Goal: Task Accomplishment & Management: Use online tool/utility

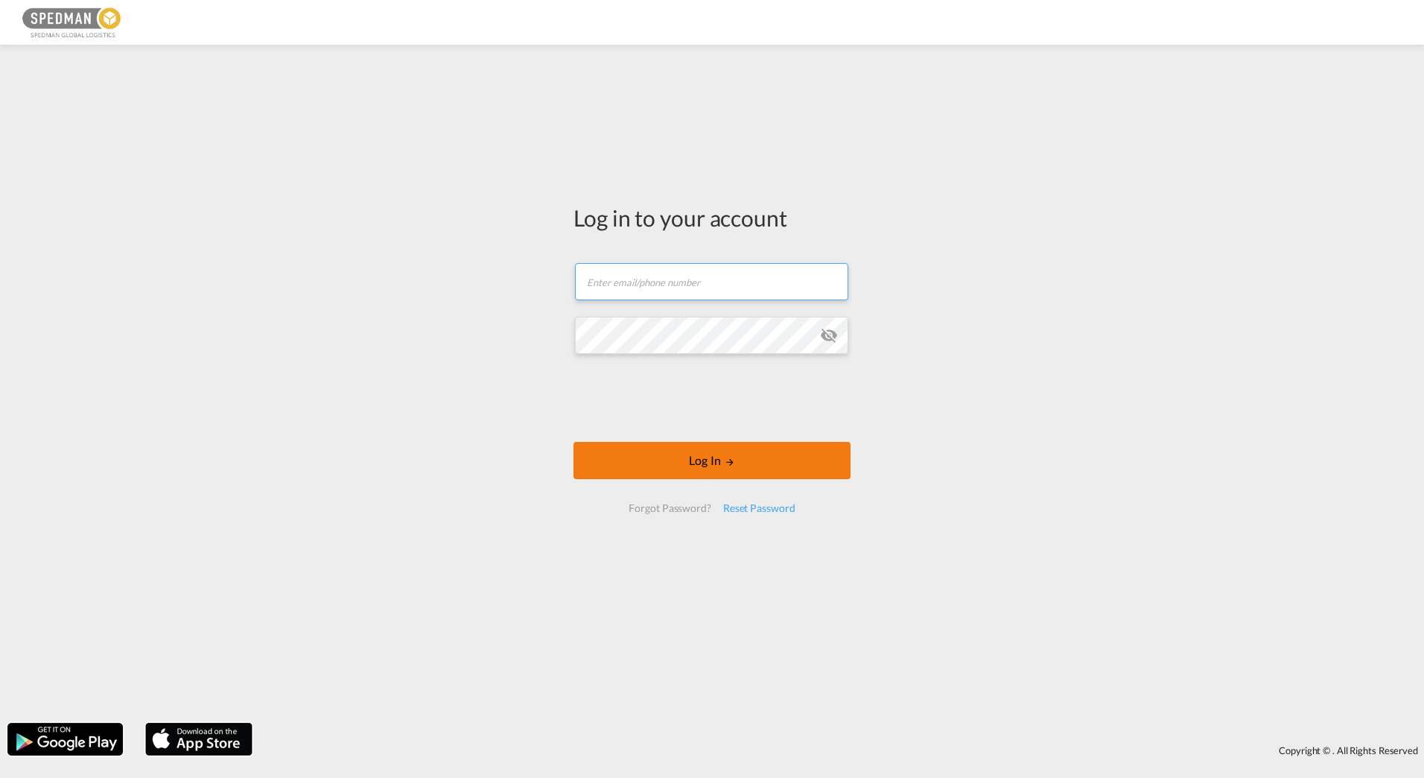
type input "[PERSON_NAME][EMAIL_ADDRESS][DOMAIN_NAME]"
click at [725, 443] on button "Log In" at bounding box center [711, 460] width 277 height 37
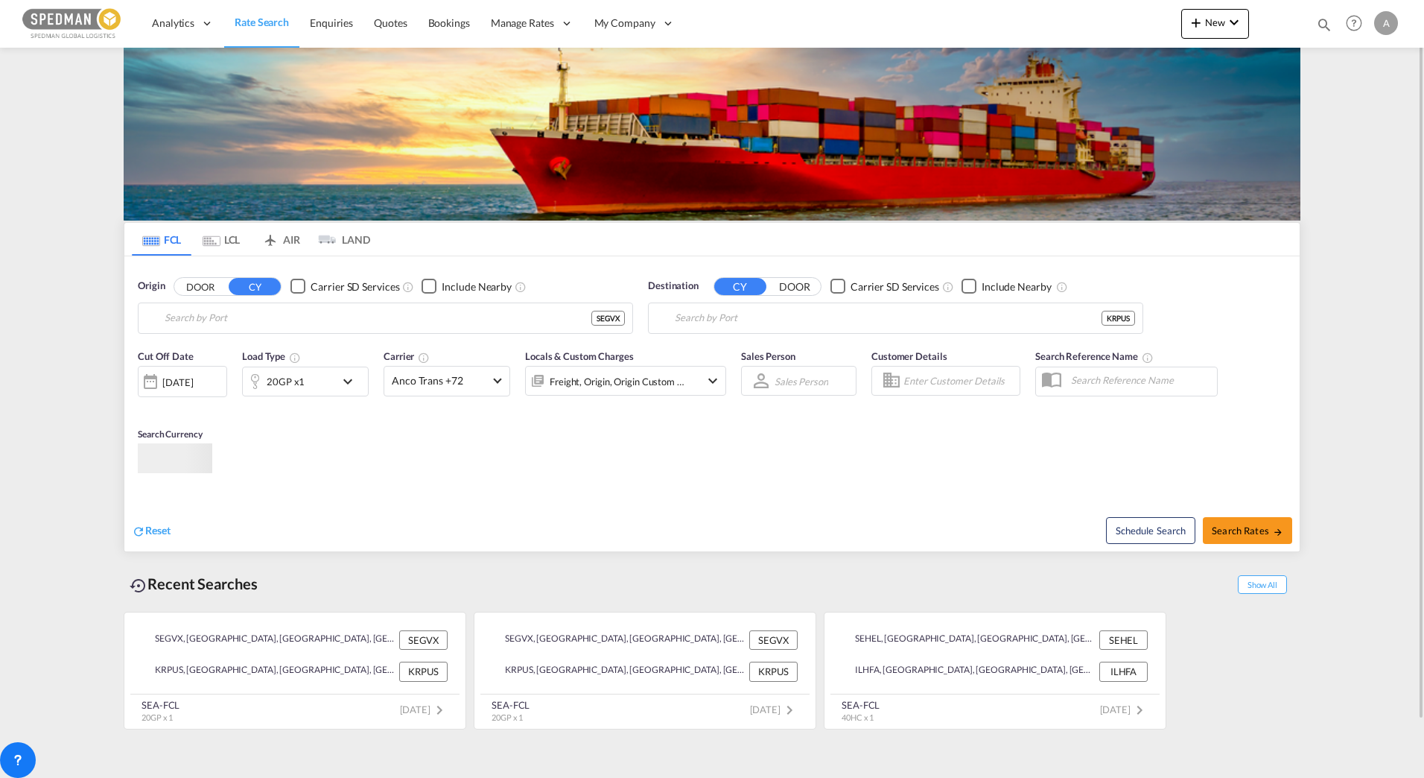
type input "[PERSON_NAME], SEGVX"
type input "Busan, KRPUS"
click at [1224, 449] on div "Cut Off Date [DATE] [DATE] Load Type 20GP x1 Carrier Anco Trans +72 Online Rate…" at bounding box center [711, 413] width 1175 height 145
click at [1221, 16] on button "New" at bounding box center [1215, 24] width 68 height 30
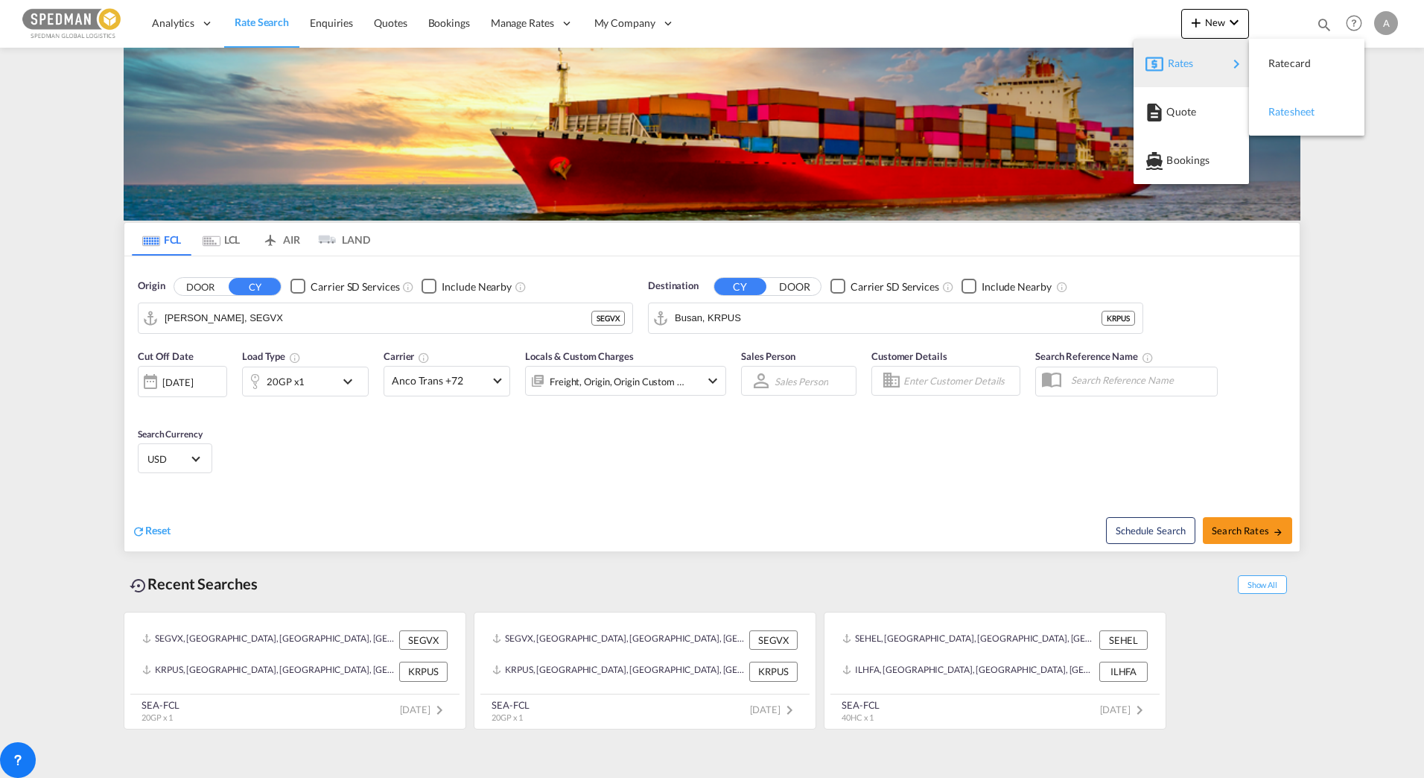
click at [1288, 118] on div "Ratesheet" at bounding box center [1295, 111] width 55 height 37
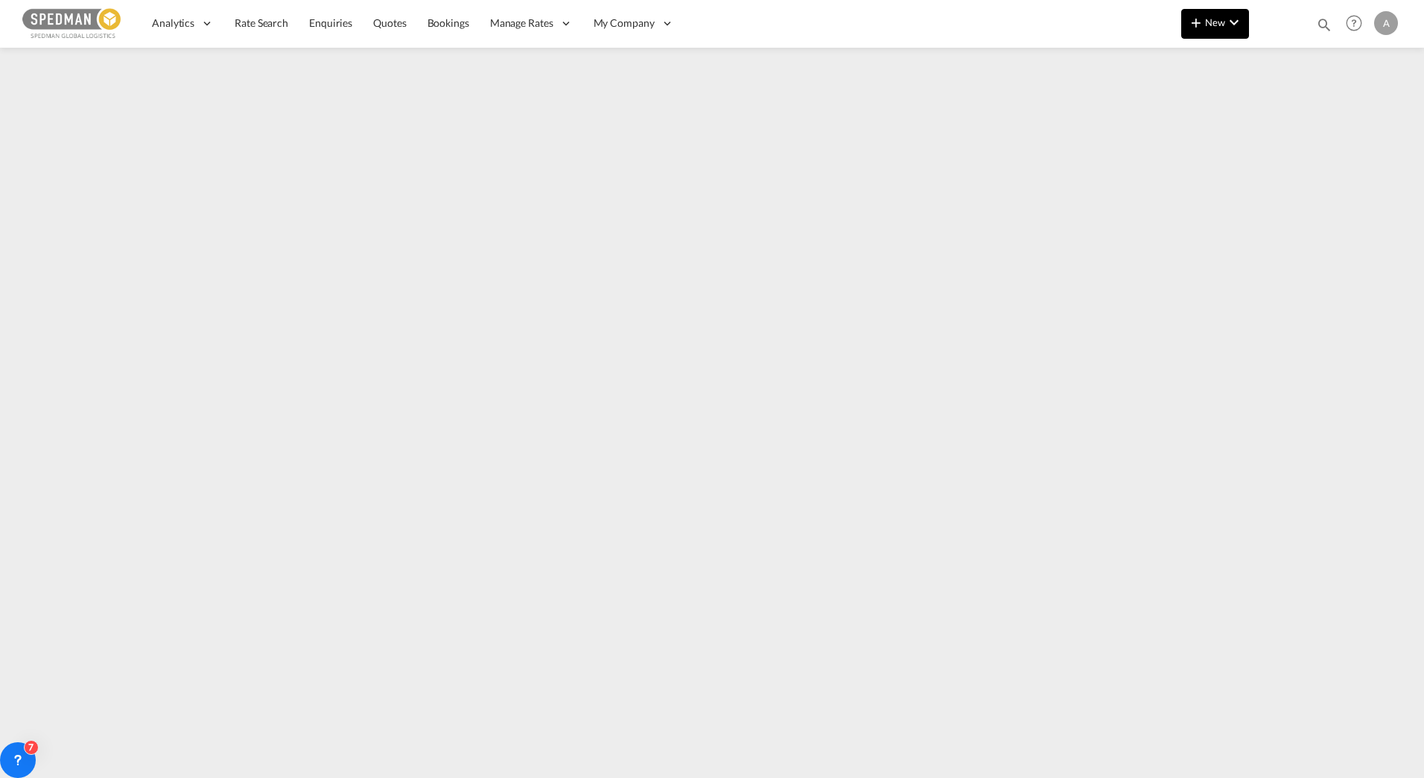
click at [1198, 26] on md-icon "icon-plus 400-fg" at bounding box center [1196, 22] width 18 height 18
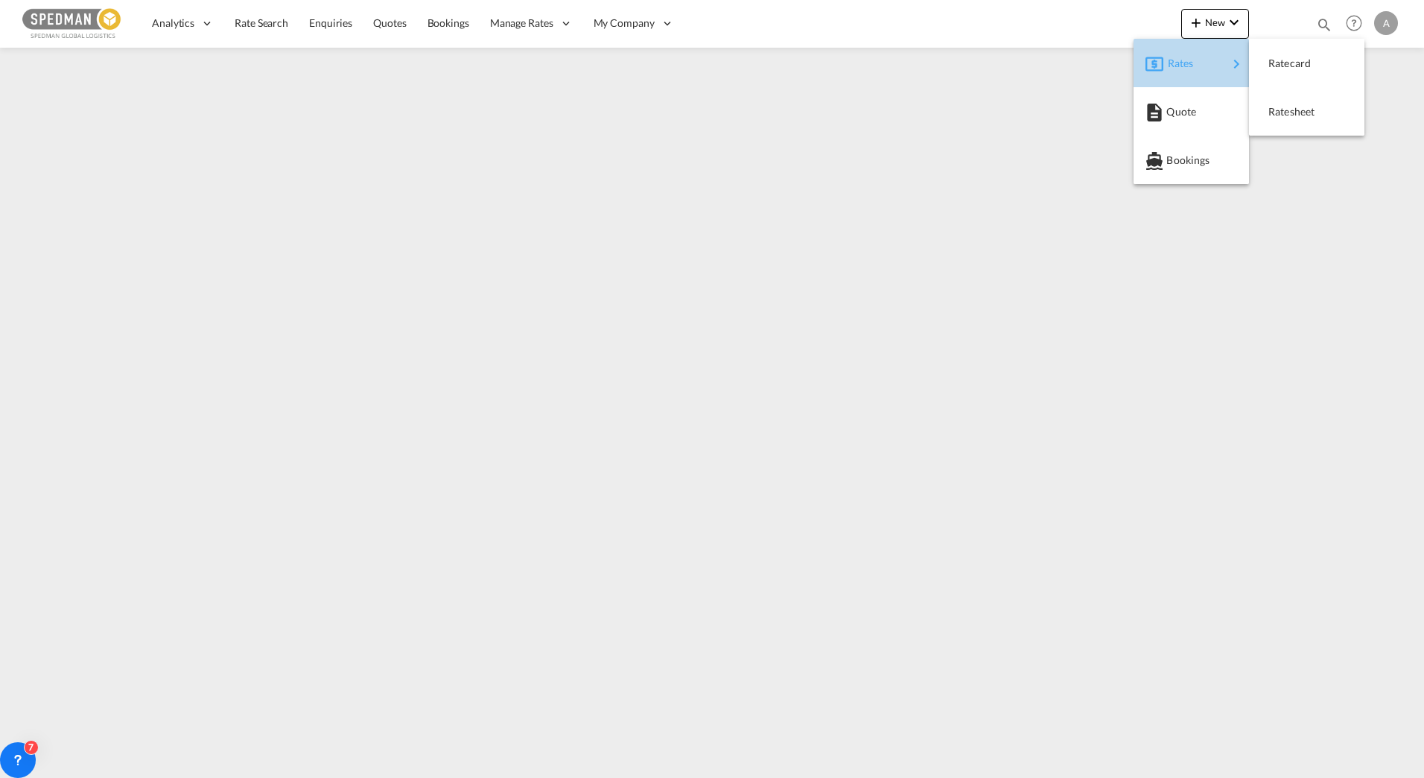
click at [1180, 56] on span "Rates" at bounding box center [1177, 63] width 18 height 30
click at [1277, 107] on span "Ratesheet" at bounding box center [1276, 112] width 16 height 30
